Goal: Transaction & Acquisition: Book appointment/travel/reservation

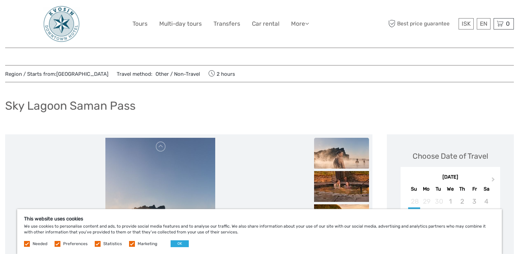
click at [133, 241] on label at bounding box center [132, 244] width 6 height 6
click at [0, 0] on input "checkbox" at bounding box center [0, 0] width 0 height 0
click at [96, 243] on label at bounding box center [98, 244] width 6 height 6
click at [0, 0] on input "checkbox" at bounding box center [0, 0] width 0 height 0
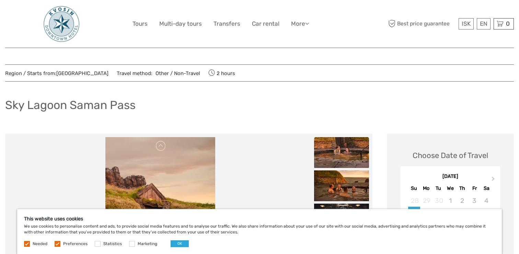
click at [57, 244] on label at bounding box center [58, 244] width 6 height 6
click at [0, 0] on input "checkbox" at bounding box center [0, 0] width 0 height 0
click at [177, 244] on button "OK" at bounding box center [180, 244] width 18 height 7
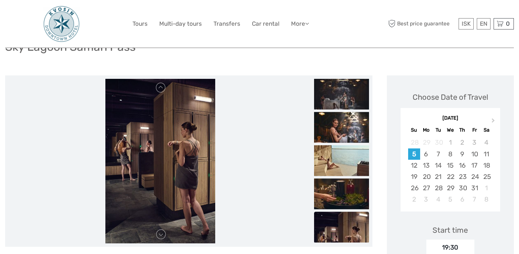
scroll to position [69, 0]
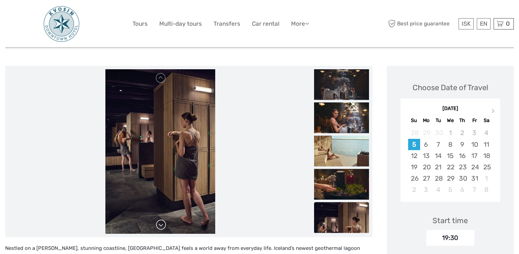
click at [163, 225] on link at bounding box center [161, 225] width 11 height 11
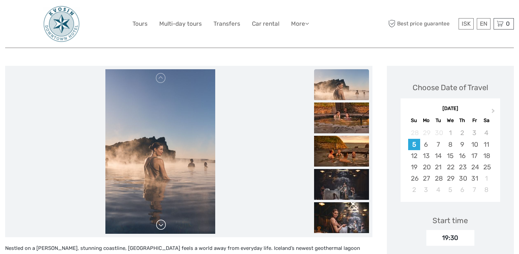
click at [163, 225] on link at bounding box center [161, 225] width 11 height 11
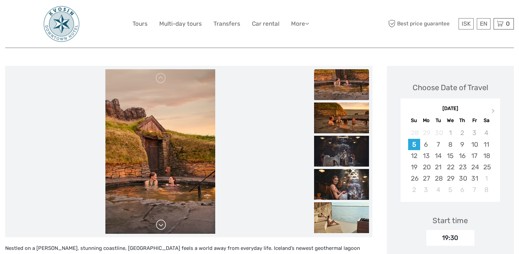
click at [163, 225] on link at bounding box center [161, 225] width 11 height 11
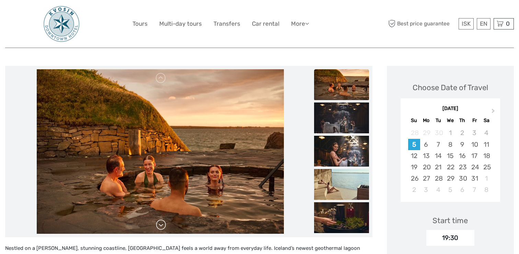
click at [163, 225] on link at bounding box center [161, 225] width 11 height 11
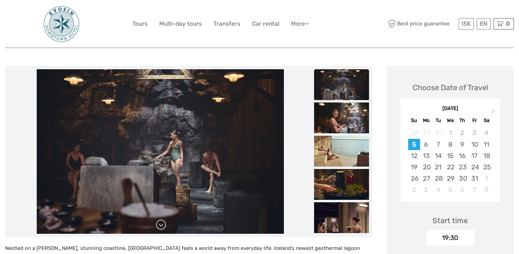
click at [163, 225] on link at bounding box center [161, 225] width 11 height 11
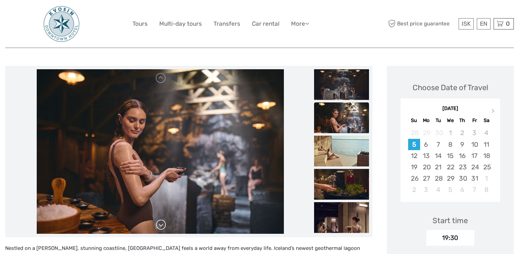
click at [163, 225] on link at bounding box center [161, 225] width 11 height 11
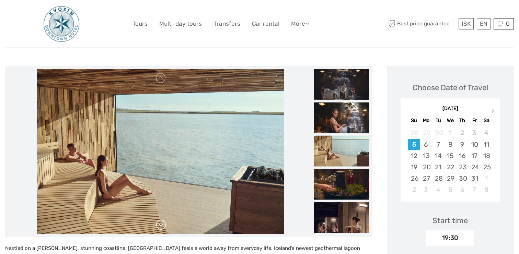
click at [163, 225] on link at bounding box center [161, 225] width 11 height 11
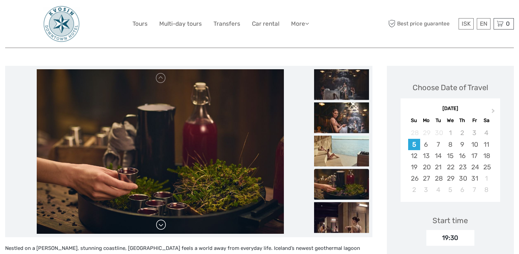
click at [163, 225] on link at bounding box center [161, 225] width 11 height 11
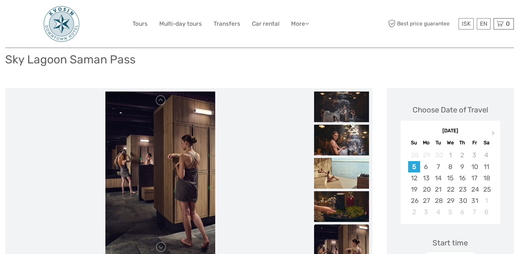
scroll to position [48, 0]
